Goal: Complete application form

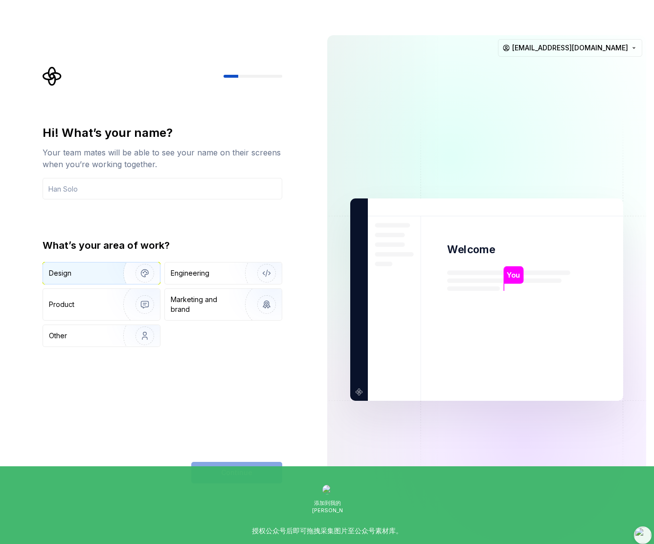
click at [78, 268] on div "Design" at bounding box center [80, 273] width 62 height 10
click at [86, 289] on div "Product" at bounding box center [101, 304] width 117 height 31
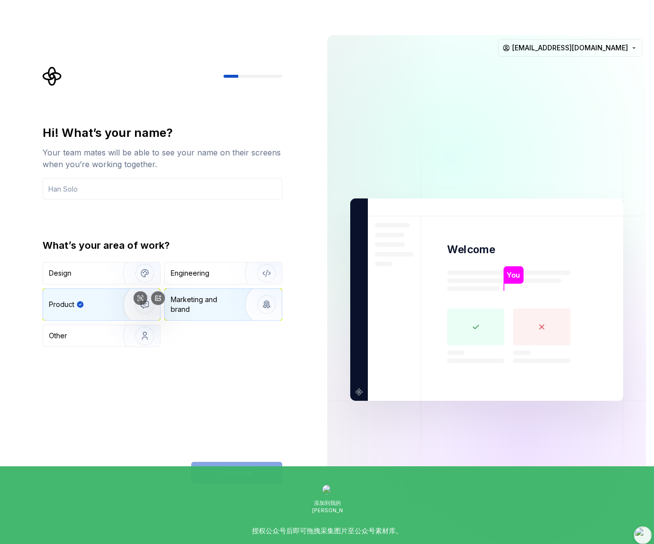
click at [177, 295] on div "Marketing and brand" at bounding box center [204, 305] width 66 height 20
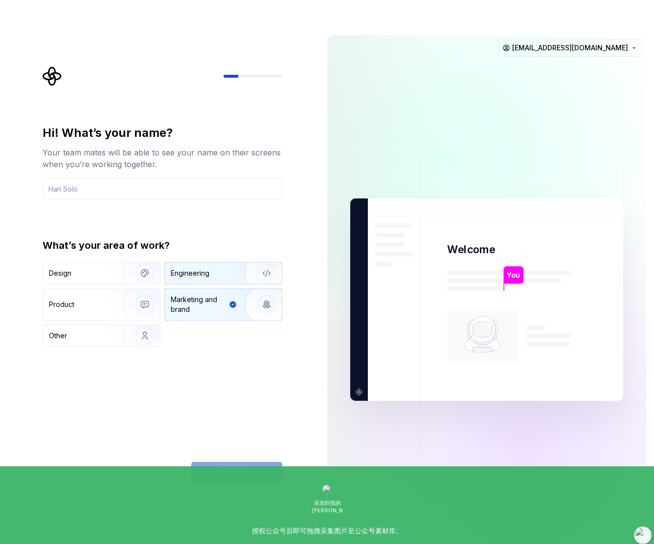
click at [194, 268] on div "Engineering" at bounding box center [190, 273] width 39 height 10
click at [241, 462] on div "Continue" at bounding box center [236, 473] width 91 height 22
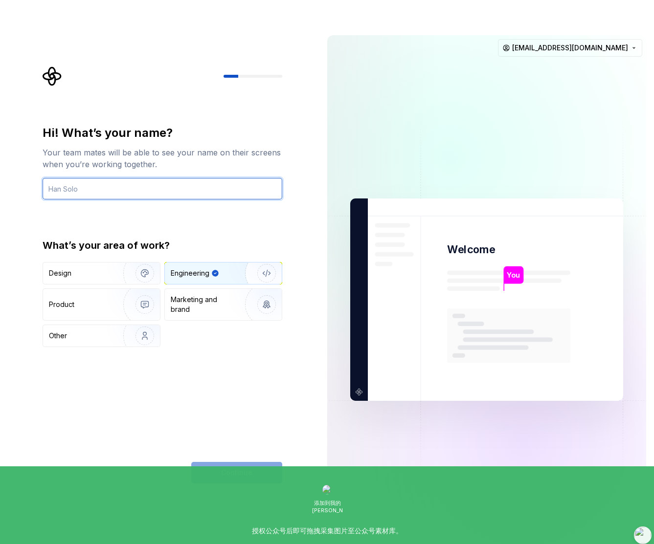
click at [112, 178] on input "text" at bounding box center [163, 189] width 240 height 22
type input "neo"
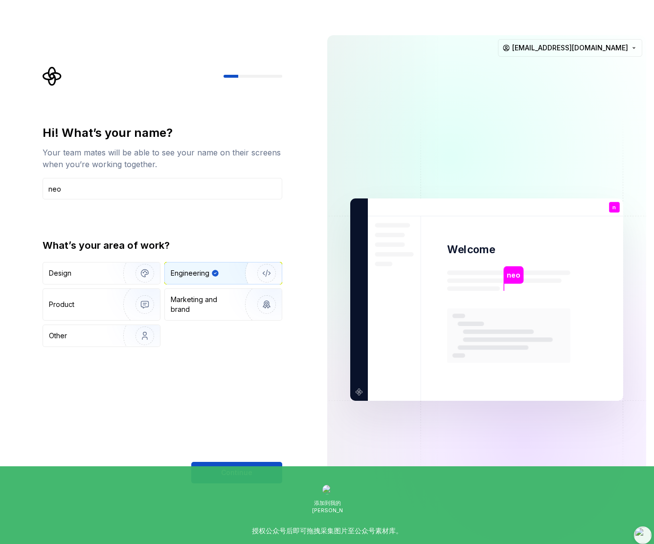
click at [241, 433] on div "Hi! What’s your name? Your team mates will be able to see your name on their sc…" at bounding box center [163, 304] width 240 height 358
click at [239, 468] on span "Continue" at bounding box center [236, 473] width 31 height 10
click at [239, 462] on div "Continue" at bounding box center [236, 473] width 91 height 22
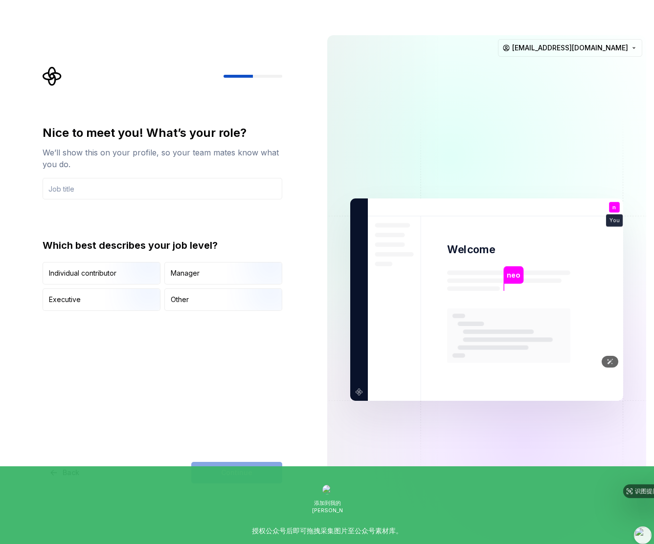
click at [403, 73] on img at bounding box center [487, 299] width 396 height 462
click at [104, 149] on div "Nice to meet you! What’s your role? We’ll show this on your profile, so your te…" at bounding box center [163, 162] width 240 height 74
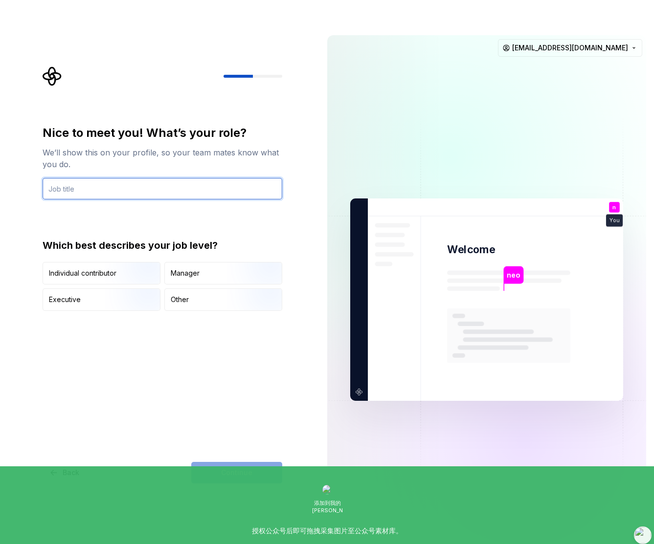
click at [104, 178] on input "text" at bounding box center [163, 189] width 240 height 22
type input "AI"
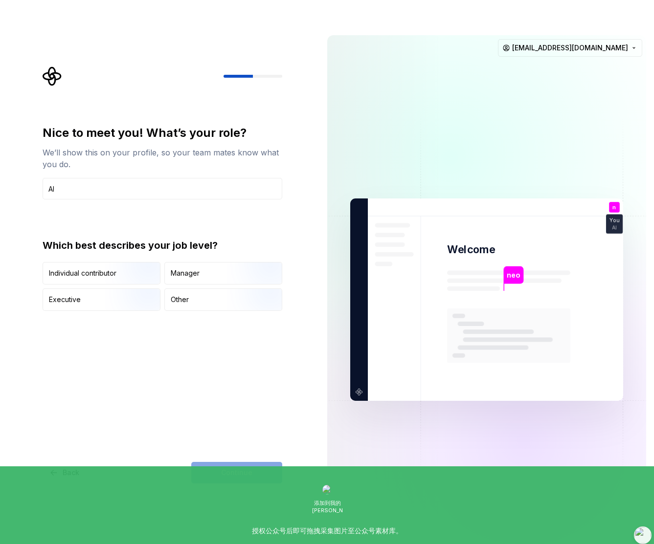
click at [206, 324] on div "Nice to meet you! What’s your role? We’ll show this on your profile, so your te…" at bounding box center [163, 304] width 240 height 358
click at [116, 279] on img "button" at bounding box center [136, 312] width 63 height 66
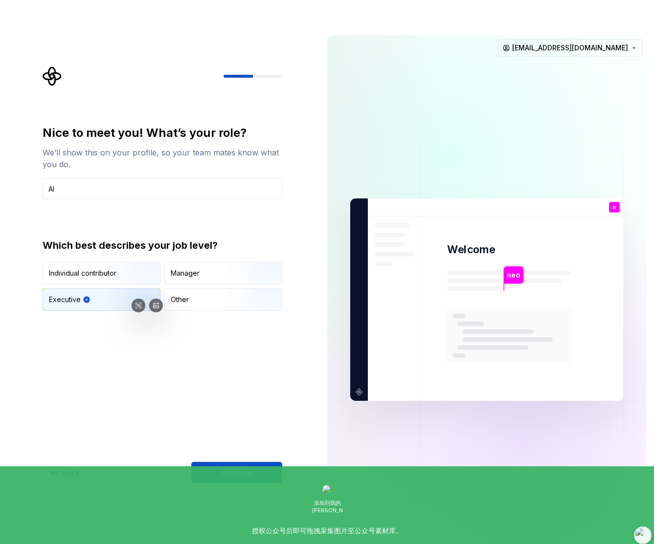
click at [114, 279] on img "button" at bounding box center [136, 312] width 63 height 66
click at [211, 289] on div "Other" at bounding box center [223, 300] width 117 height 22
click at [110, 279] on img "button" at bounding box center [136, 312] width 63 height 66
click at [250, 468] on span "Continue" at bounding box center [236, 473] width 31 height 10
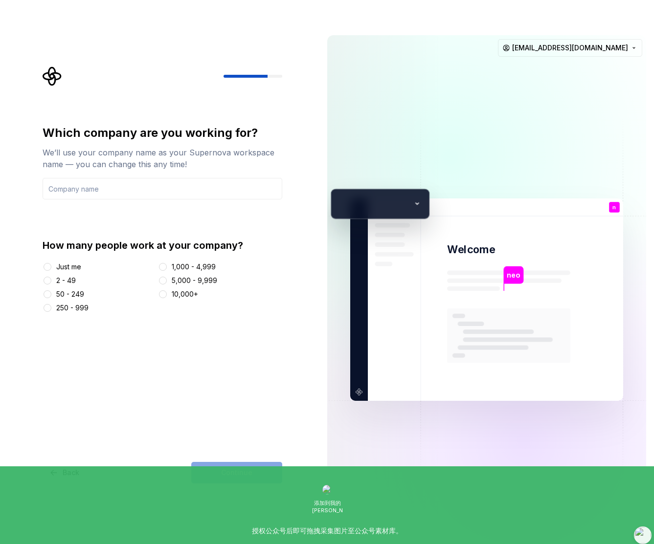
click at [169, 290] on div "10,000+" at bounding box center [220, 295] width 125 height 10
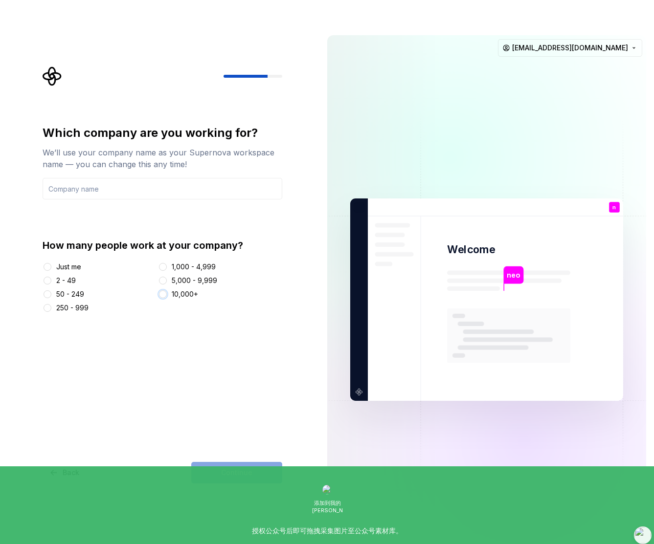
click at [165, 290] on button "10,000+" at bounding box center [163, 294] width 8 height 8
click at [150, 178] on input "text" at bounding box center [163, 189] width 240 height 22
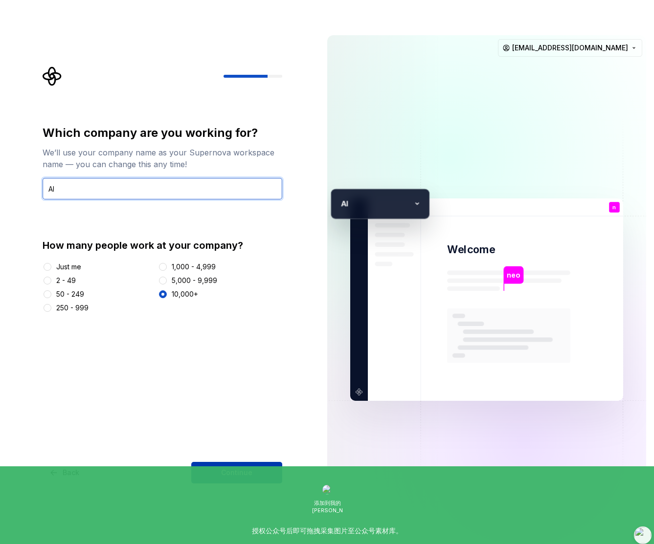
type input "AI"
click at [251, 462] on button "Continue" at bounding box center [236, 473] width 91 height 22
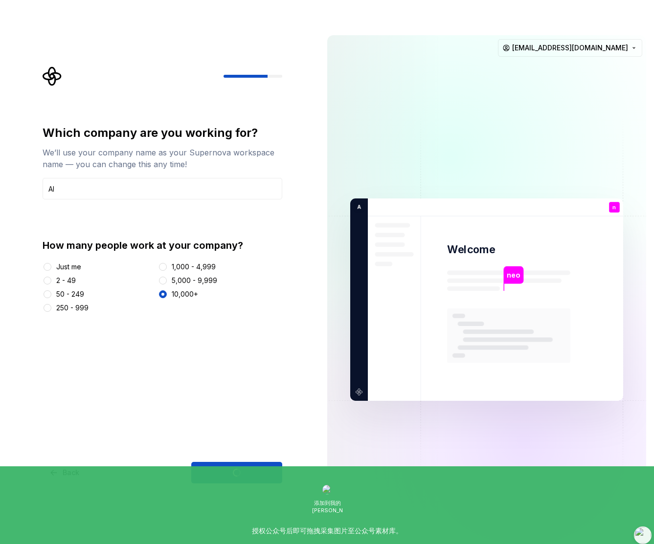
click at [238, 462] on div "Continue" at bounding box center [236, 473] width 91 height 22
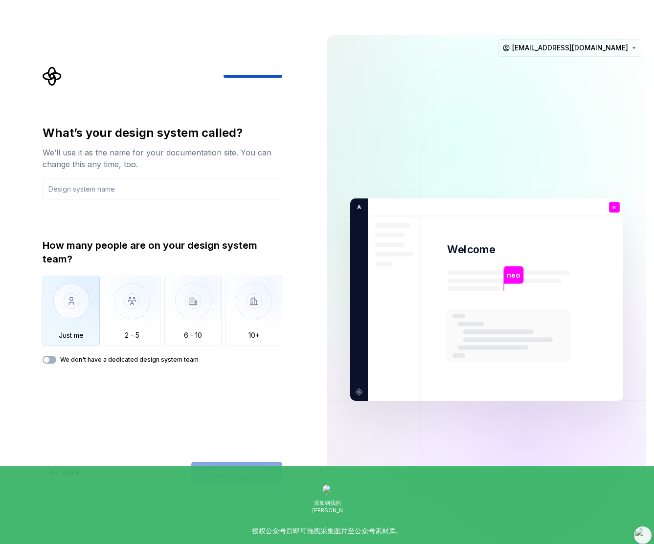
click at [73, 278] on img "button" at bounding box center [71, 309] width 57 height 66
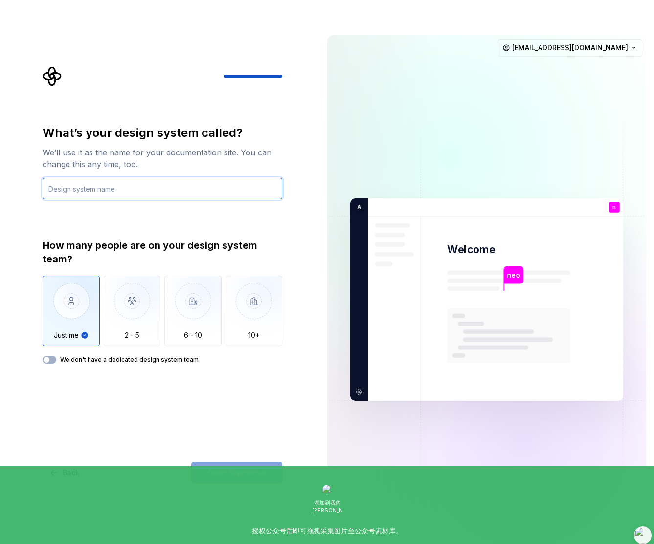
click at [123, 178] on input "text" at bounding box center [163, 189] width 240 height 22
type input "ai"
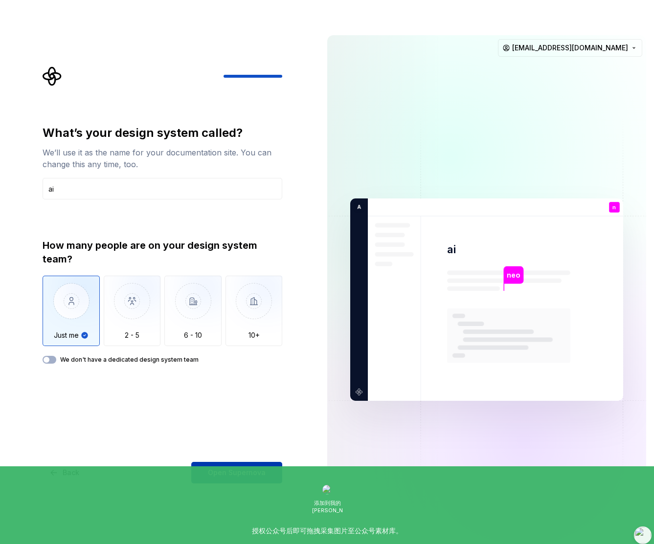
click at [250, 468] on span "Open Supernova" at bounding box center [237, 473] width 58 height 10
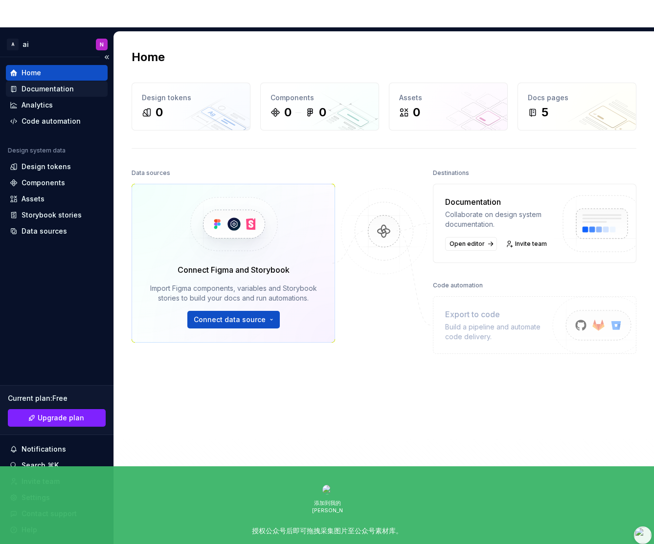
click at [54, 84] on div "Documentation" at bounding box center [48, 89] width 52 height 10
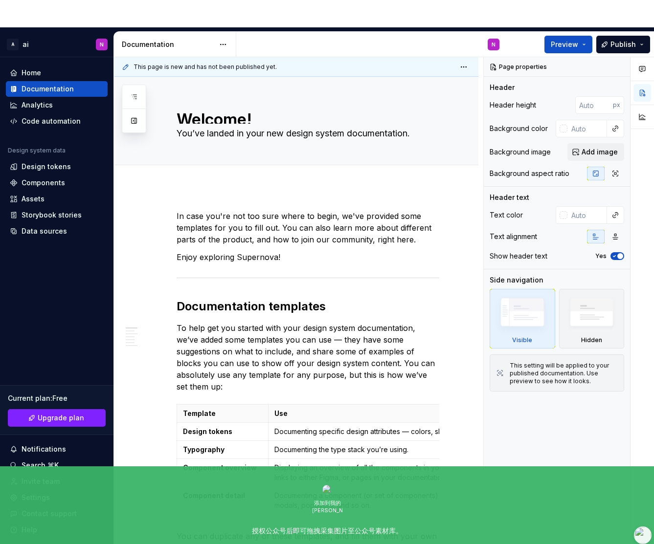
type textarea "*"
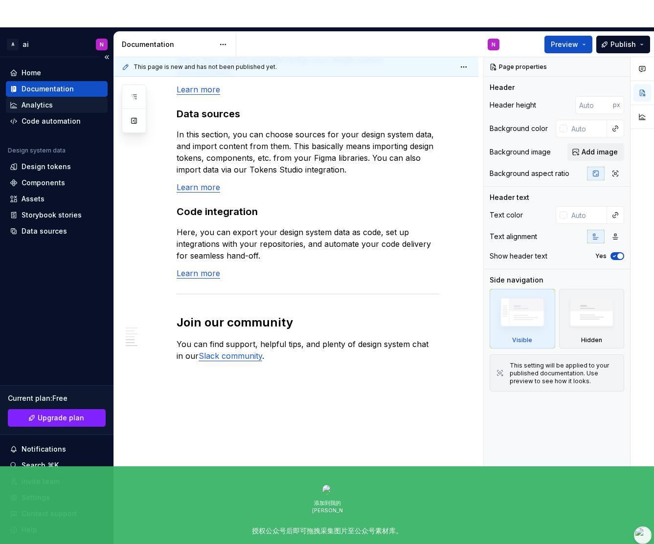
click at [38, 100] on div "Analytics" at bounding box center [37, 105] width 31 height 10
